Goal: Information Seeking & Learning: Find specific fact

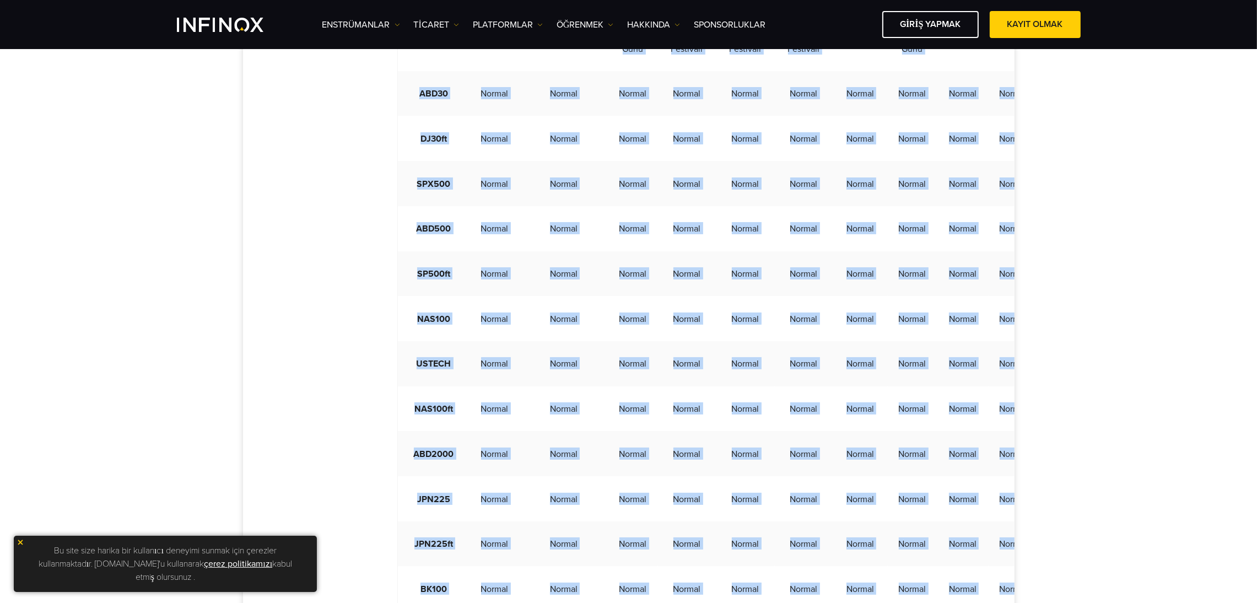
scroll to position [589, 0]
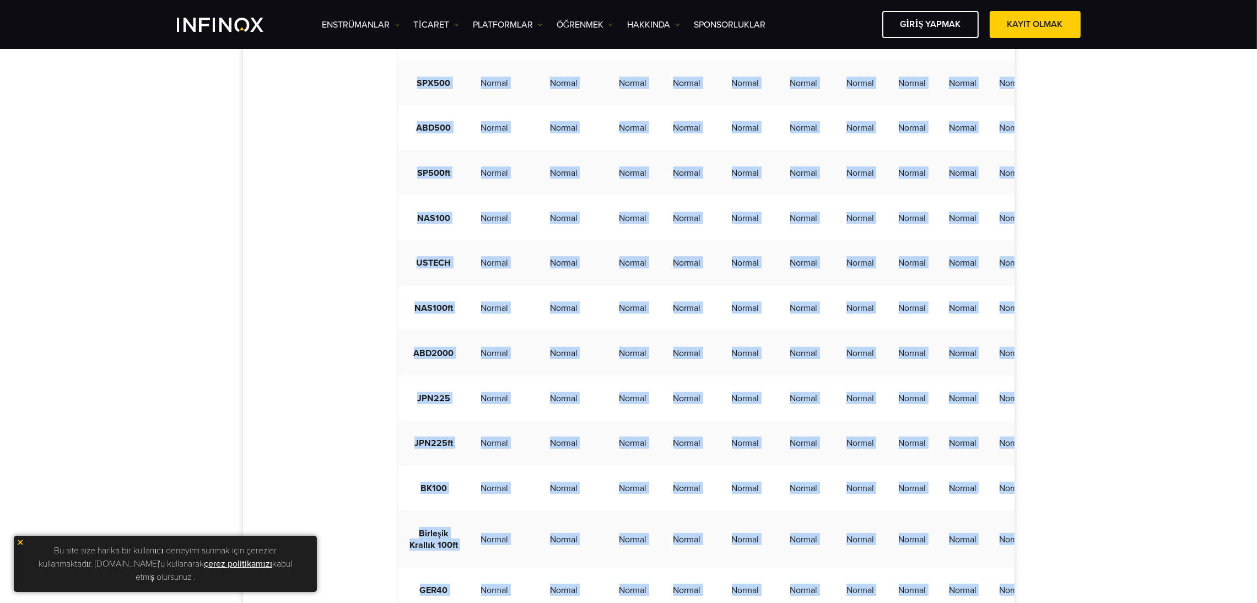
click at [498, 421] on td "Normal" at bounding box center [495, 397] width 50 height 45
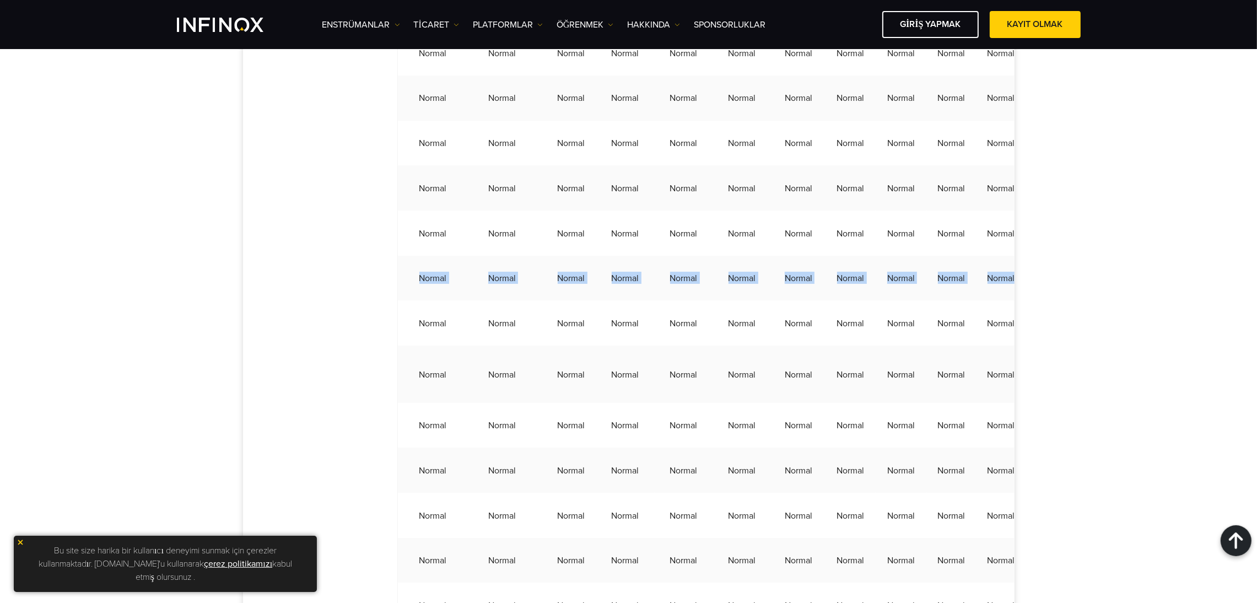
scroll to position [0, 249]
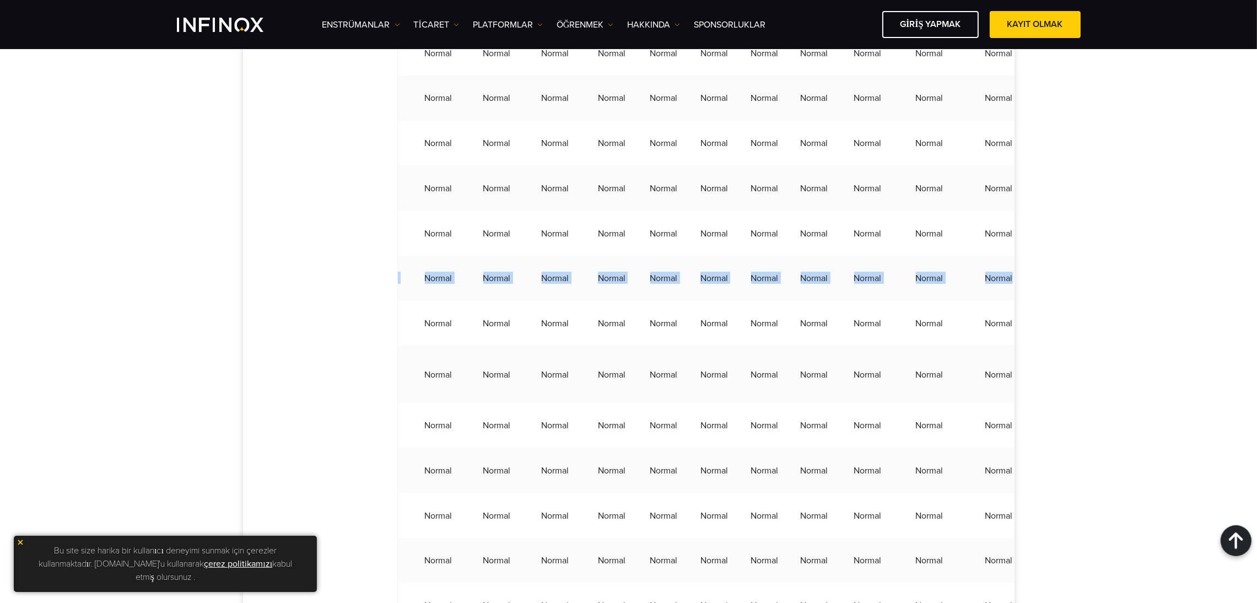
drag, startPoint x: 481, startPoint y: 295, endPoint x: 1001, endPoint y: 298, distance: 520.8
click at [1001, 298] on tr "JPN225ft Normal Normal Normal Normal Normal Normal Normal Normal Normal Normal …" at bounding box center [592, 278] width 886 height 45
click at [900, 286] on td "Normal" at bounding box center [930, 278] width 66 height 45
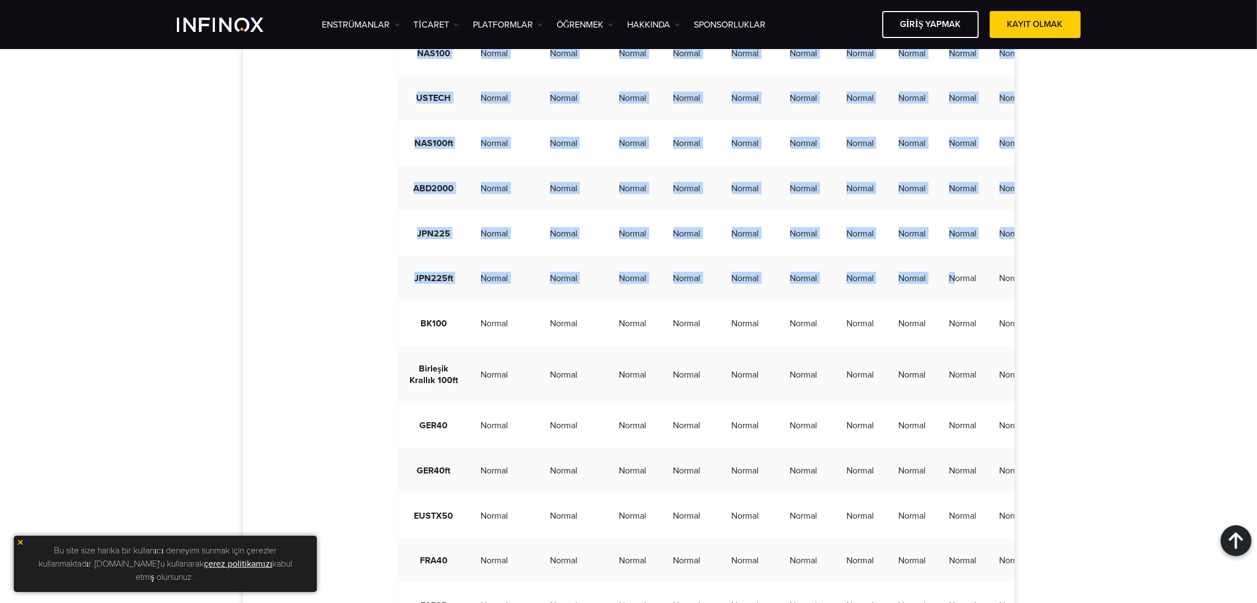
drag, startPoint x: 683, startPoint y: 289, endPoint x: 343, endPoint y: 288, distance: 340.0
click at [505, 284] on font "Normal" at bounding box center [495, 278] width 28 height 11
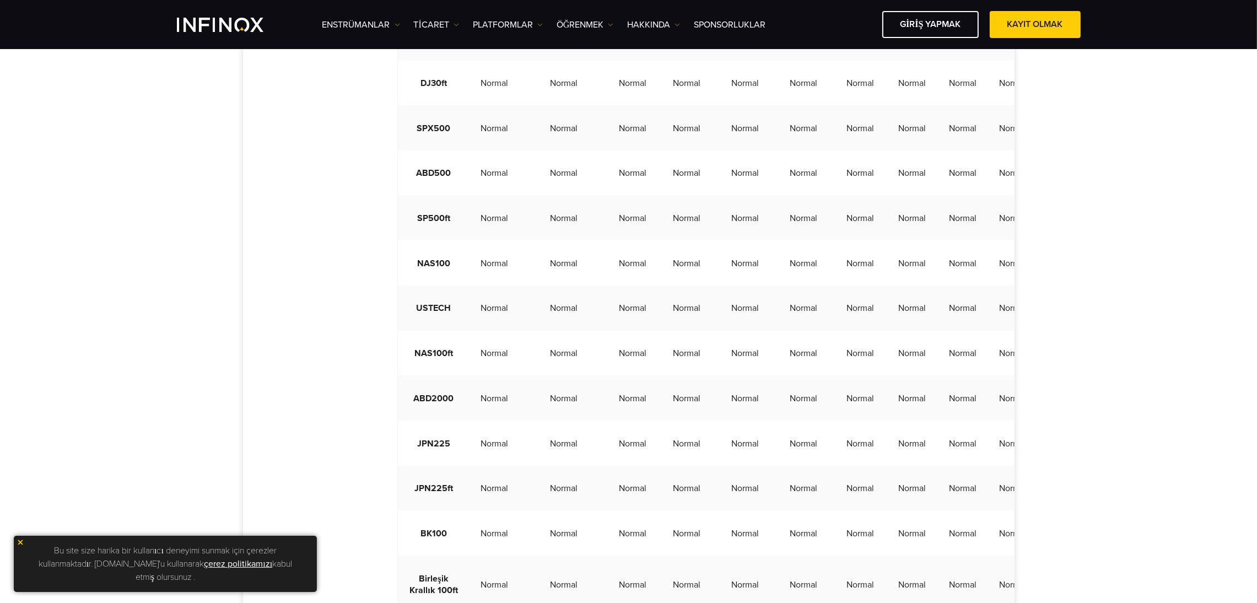
scroll to position [505, 0]
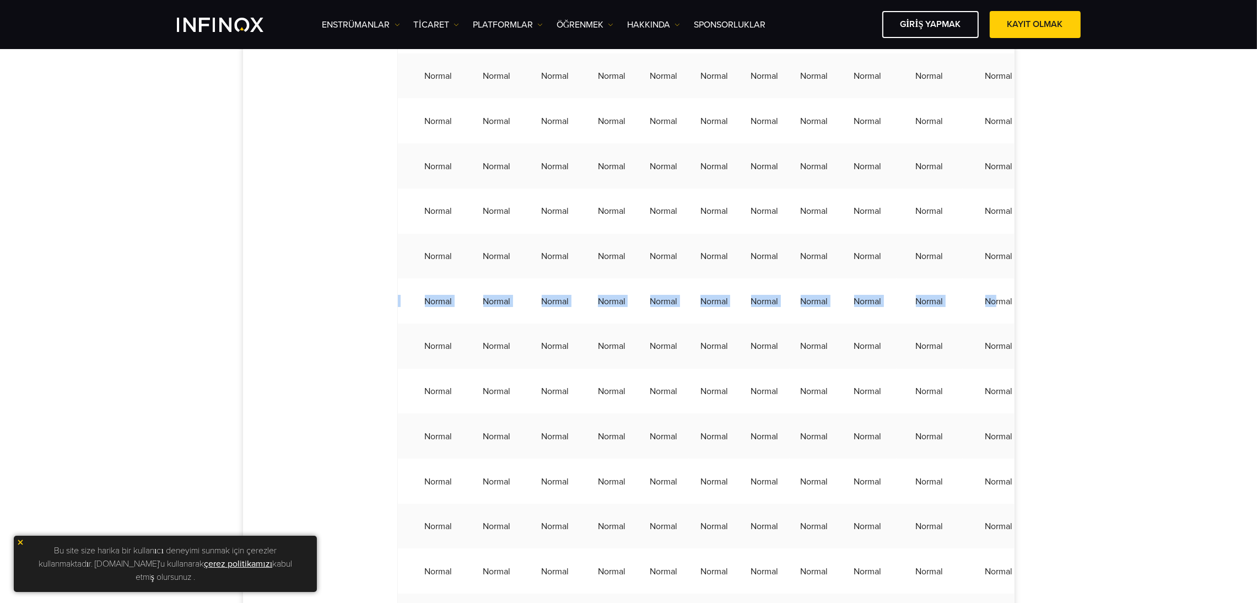
drag, startPoint x: 482, startPoint y: 317, endPoint x: 975, endPoint y: 312, distance: 492.7
click at [975, 312] on tr "NAS100 Normal Normal Normal Normal Normal Normal Normal Normal Normal Normal No…" at bounding box center [592, 300] width 886 height 45
click at [985, 307] on font "Normal" at bounding box center [999, 301] width 28 height 11
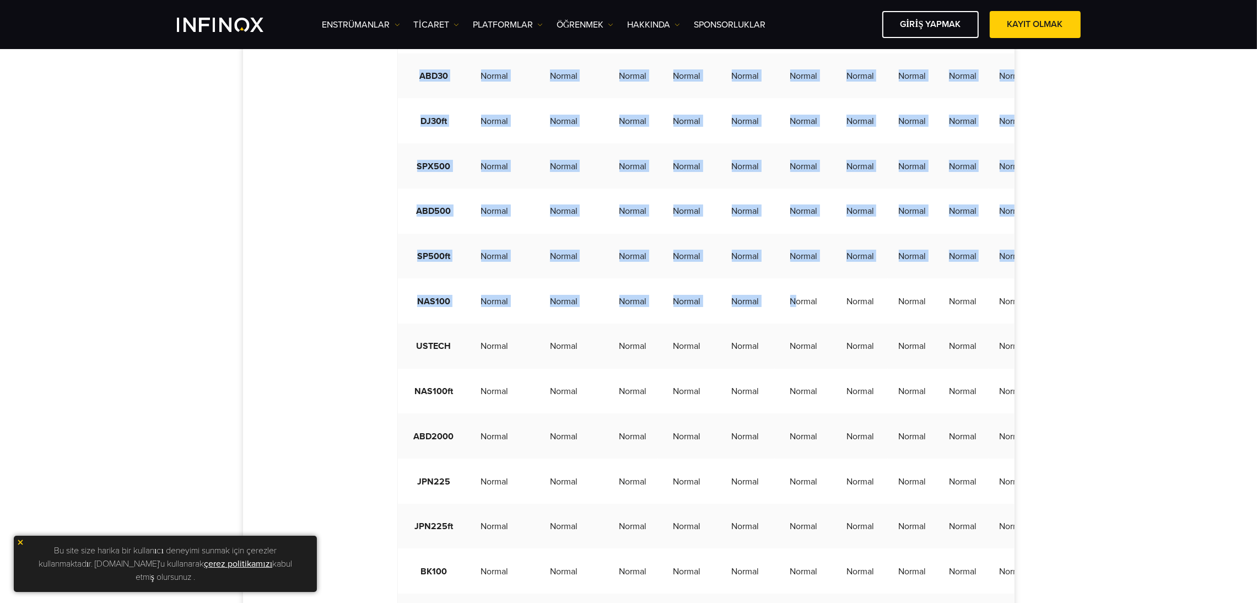
drag, startPoint x: 526, startPoint y: 312, endPoint x: 298, endPoint y: 308, distance: 228.2
click at [491, 307] on font "Normal" at bounding box center [495, 301] width 28 height 11
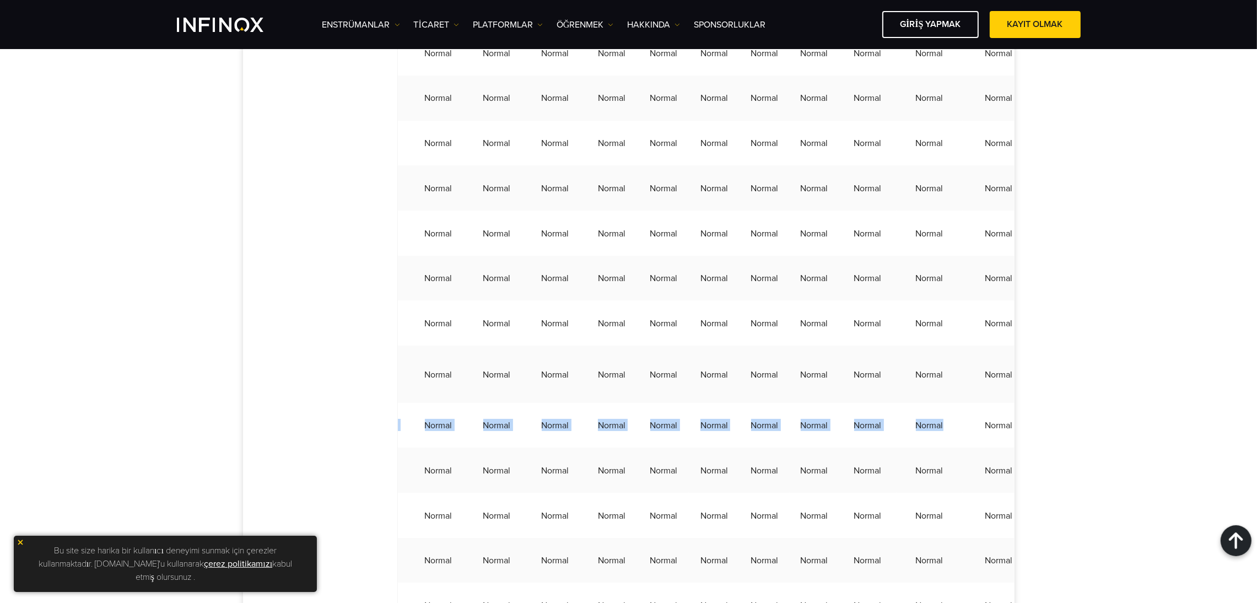
drag, startPoint x: 485, startPoint y: 431, endPoint x: 931, endPoint y: 444, distance: 446.6
click at [931, 444] on tr "GER40 Normal Normal Normal Normal Normal Normal Normal Normal Normal Normal Nor…" at bounding box center [592, 425] width 886 height 45
click at [916, 431] on font "Normal" at bounding box center [930, 425] width 28 height 11
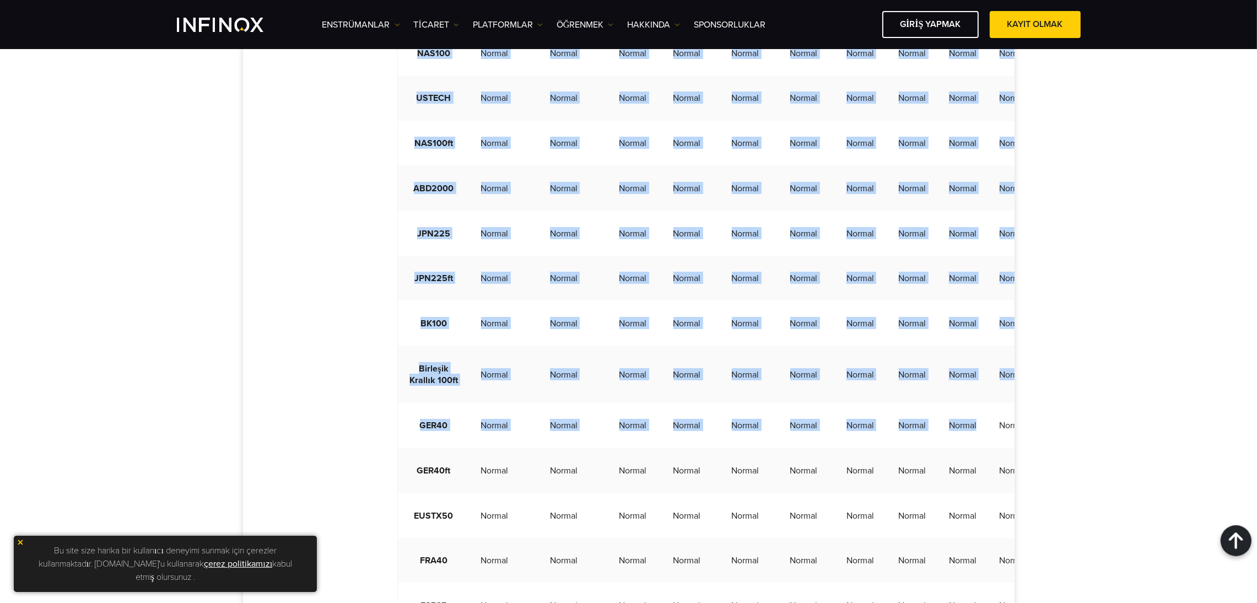
drag, startPoint x: 725, startPoint y: 434, endPoint x: 286, endPoint y: 432, distance: 438.7
click at [501, 431] on font "Normal" at bounding box center [495, 425] width 28 height 11
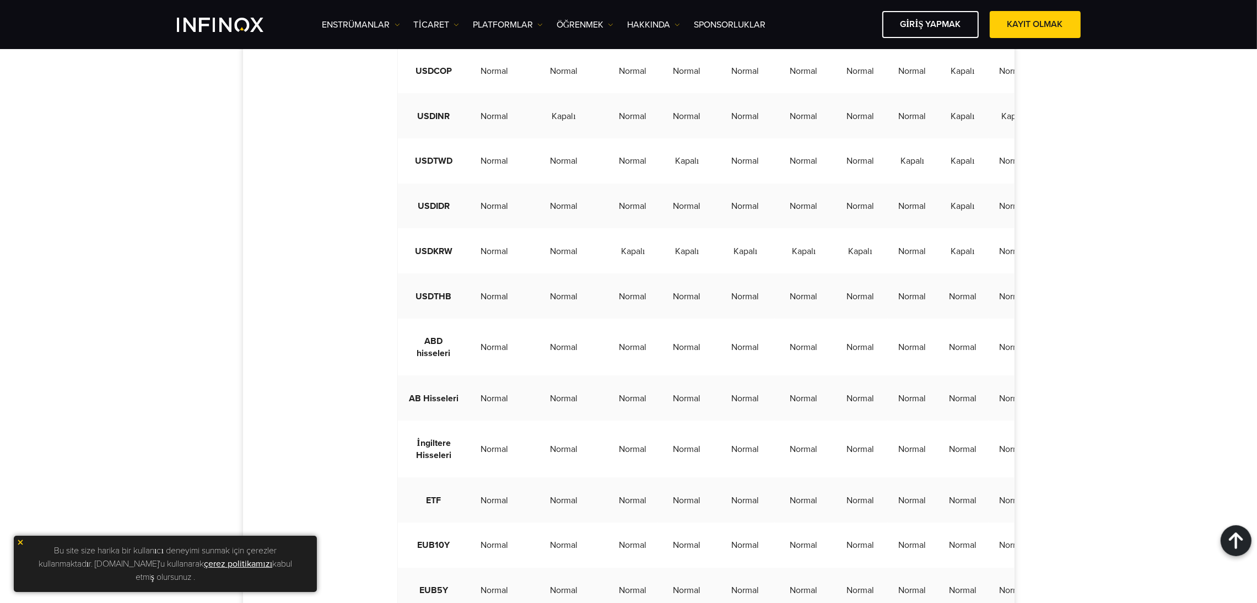
click at [621, 246] on font "Kapalı" at bounding box center [633, 251] width 24 height 11
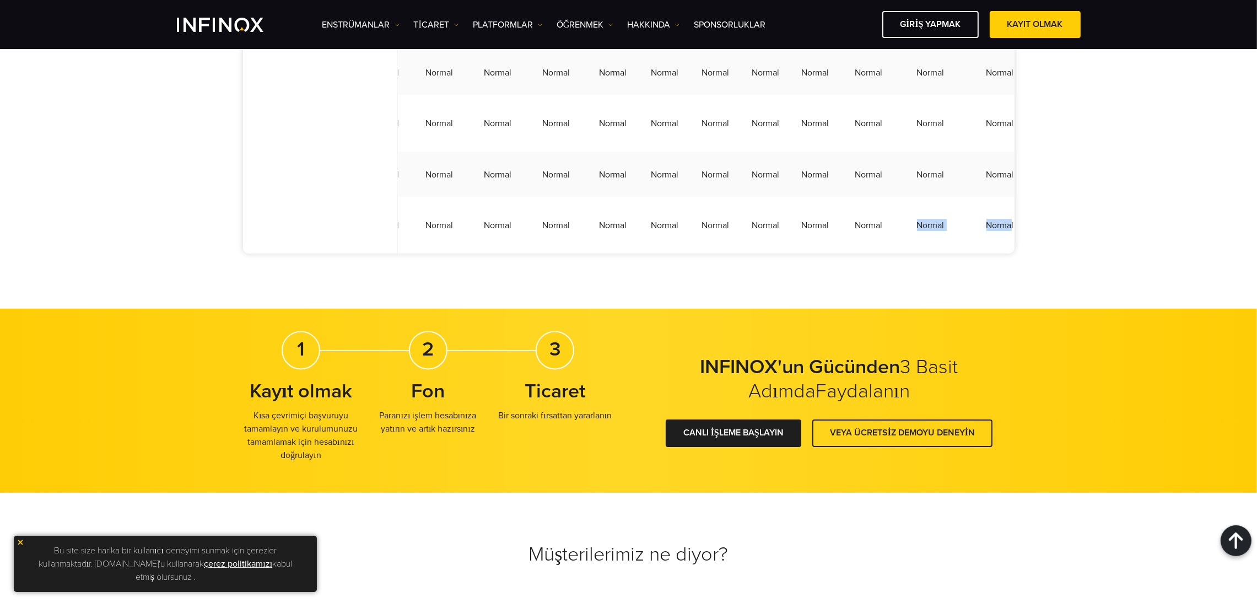
drag, startPoint x: 990, startPoint y: 214, endPoint x: 919, endPoint y: 195, distance: 74.3
click at [901, 202] on tr "ABD Notu10Y Normal Normal Normal Normal Normal Normal Normal Normal Normal Norm…" at bounding box center [593, 225] width 886 height 57
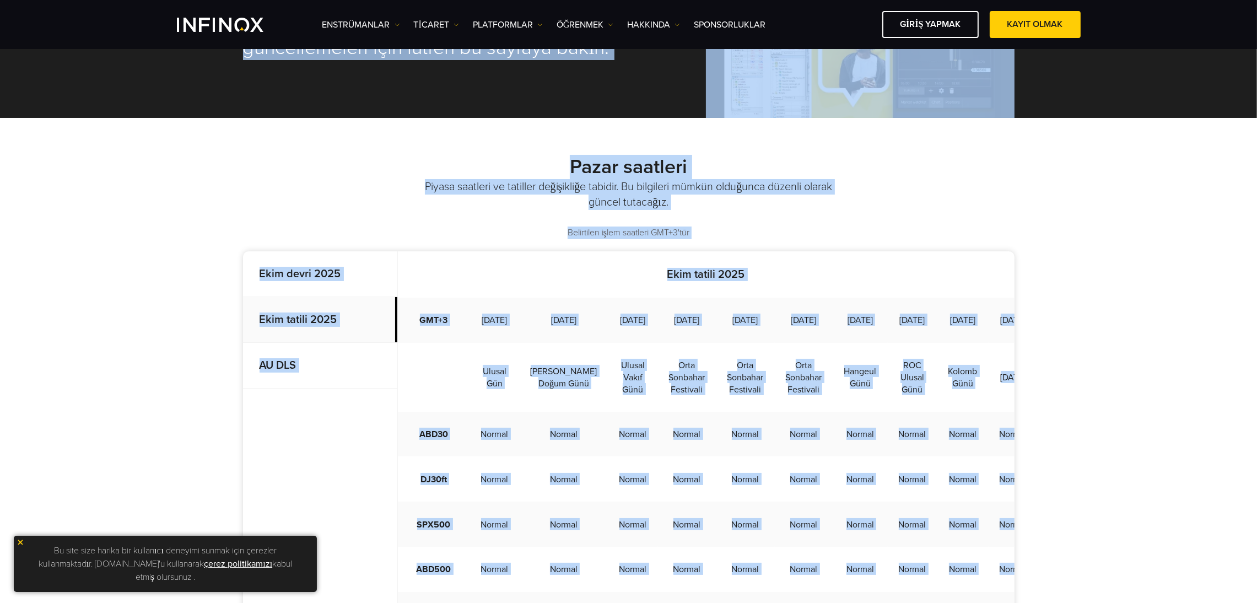
scroll to position [0, 0]
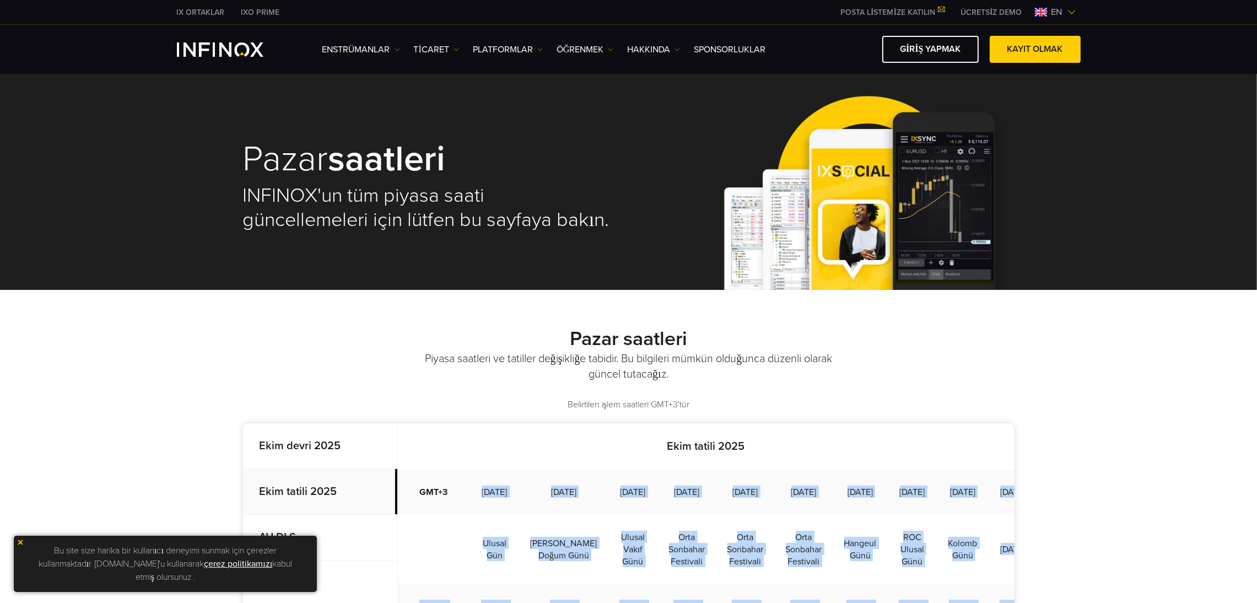
drag, startPoint x: 991, startPoint y: 212, endPoint x: 479, endPoint y: 498, distance: 587.0
copy tbody "1 Lore 5058 5 Ipsu 3460 7 Dolo 5384 1 Sita 1240 0 Cons 5902 5 Adip 0545 8 Elit …"
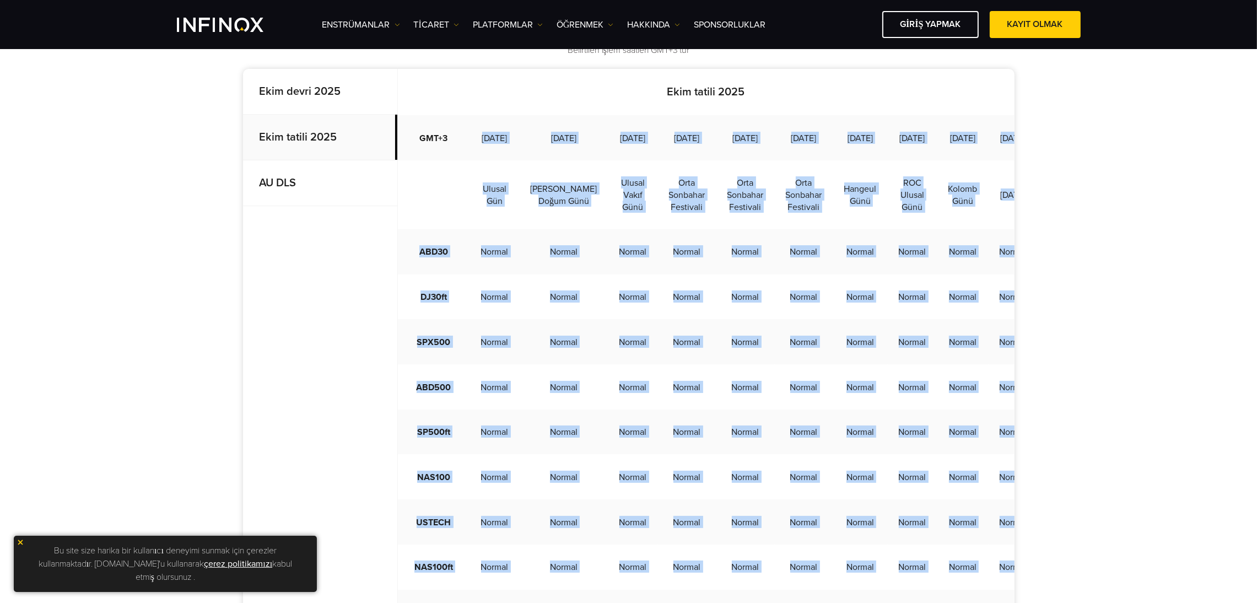
click at [459, 228] on td at bounding box center [434, 194] width 72 height 69
